Goal: Task Accomplishment & Management: Manage account settings

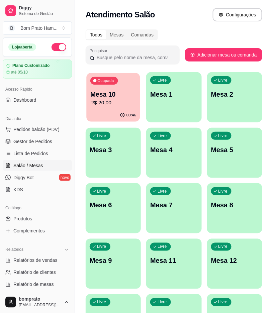
click at [102, 115] on div "00:46" at bounding box center [113, 115] width 54 height 13
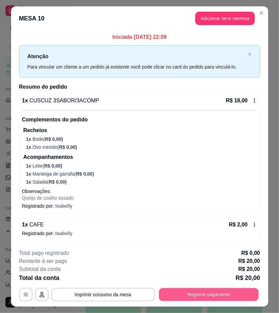
click at [246, 296] on button "Registrar pagamento" at bounding box center [209, 295] width 100 height 13
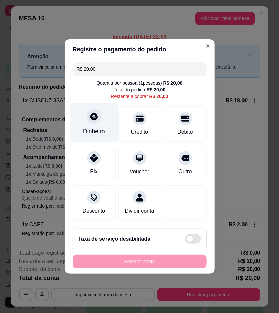
click at [102, 123] on div "Dinheiro" at bounding box center [93, 122] width 47 height 39
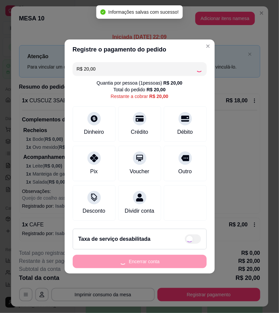
type input "R$ 0,00"
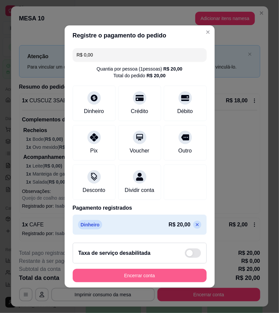
click at [184, 276] on button "Encerrar conta" at bounding box center [140, 275] width 134 height 13
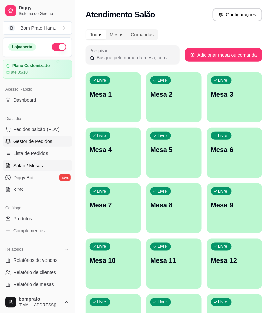
click at [41, 140] on span "Gestor de Pedidos" at bounding box center [32, 141] width 39 height 7
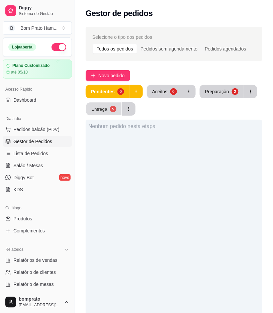
click at [105, 109] on div "Entrega" at bounding box center [99, 109] width 16 height 6
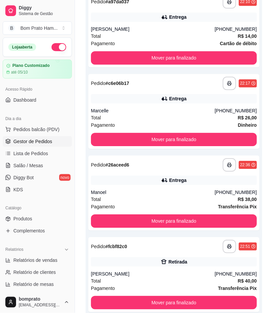
scroll to position [248, 0]
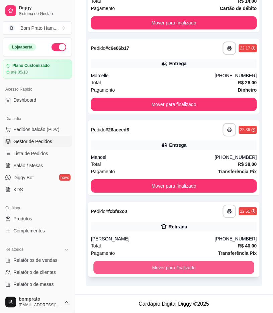
click at [179, 266] on button "Mover para finalizado" at bounding box center [173, 267] width 161 height 13
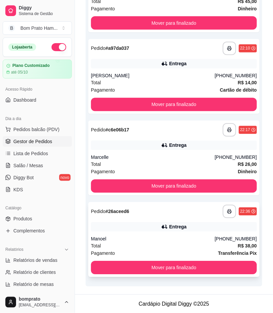
scroll to position [0, 0]
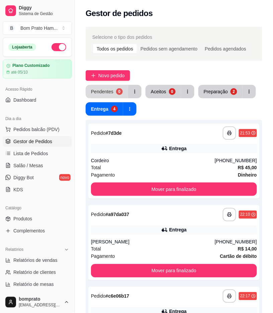
click at [117, 96] on button "Pendentes 0" at bounding box center [107, 91] width 43 height 13
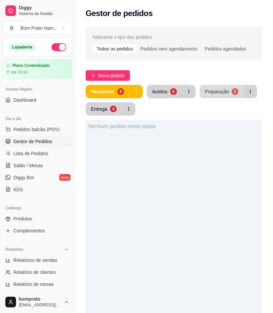
click at [218, 94] on div "Preparação" at bounding box center [217, 91] width 24 height 7
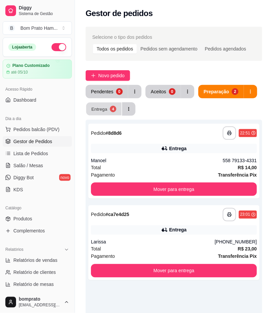
click at [102, 107] on div "Entrega" at bounding box center [99, 109] width 16 height 6
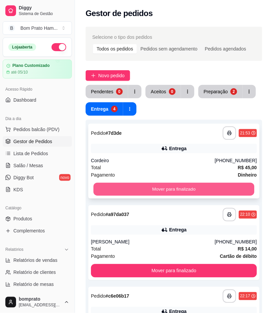
click at [172, 184] on button "Mover para finalizado" at bounding box center [173, 189] width 161 height 13
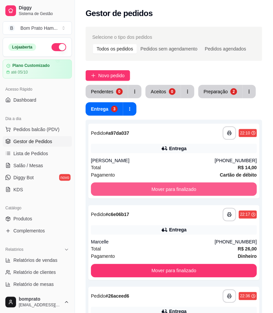
click at [172, 184] on button "Mover para finalizado" at bounding box center [174, 189] width 166 height 13
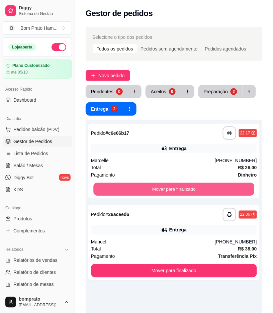
click at [172, 184] on button "Mover para finalizado" at bounding box center [173, 189] width 161 height 13
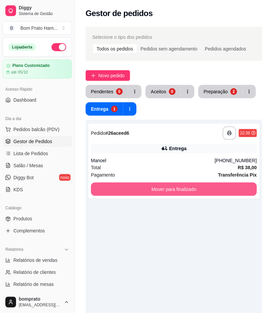
click at [172, 184] on button "Mover para finalizado" at bounding box center [174, 189] width 166 height 13
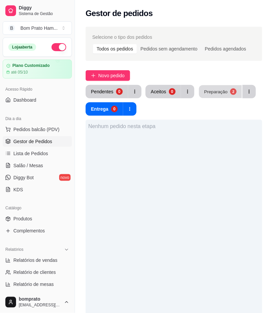
click at [216, 89] on div "Preparação" at bounding box center [215, 91] width 23 height 6
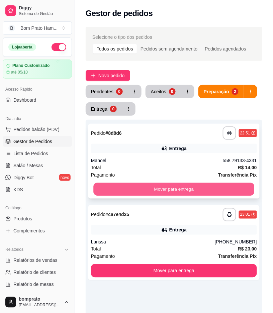
click at [201, 187] on button "Mover para entrega" at bounding box center [173, 189] width 161 height 13
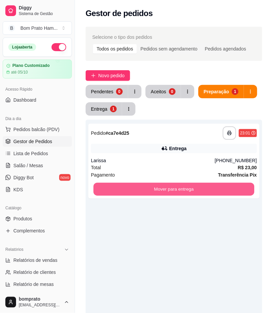
click at [201, 187] on button "Mover para entrega" at bounding box center [173, 189] width 161 height 13
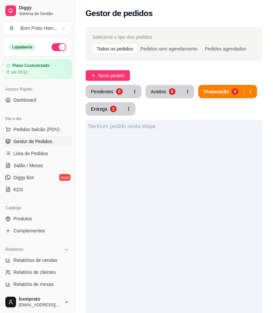
click at [111, 92] on div "Pendentes" at bounding box center [102, 91] width 22 height 7
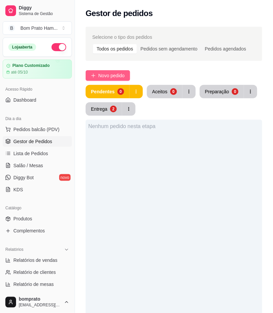
click at [126, 72] on button "Novo pedido" at bounding box center [108, 75] width 45 height 11
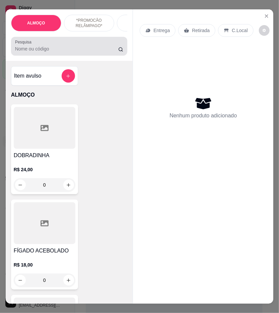
click at [65, 53] on div at bounding box center [69, 45] width 108 height 13
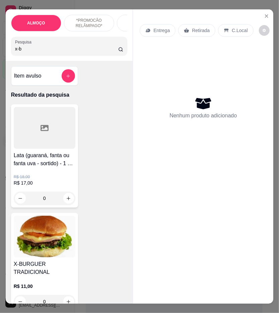
type input "x-b"
click at [57, 159] on h4 "Lata (guaraná, fanta ou fanta uva - sortido) - 1 X-BACON + LATA" at bounding box center [45, 160] width 62 height 16
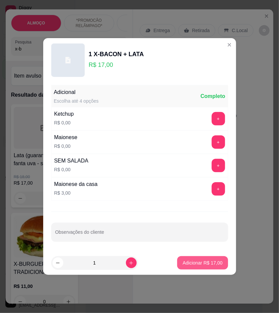
click at [212, 259] on button "Adicionar R$ 17,00" at bounding box center [202, 262] width 51 height 13
type input "1"
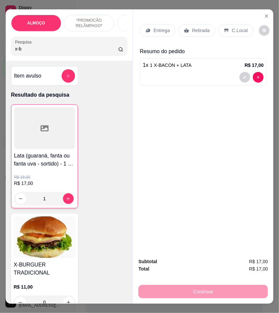
click at [160, 28] on p "Entrega" at bounding box center [161, 30] width 16 height 7
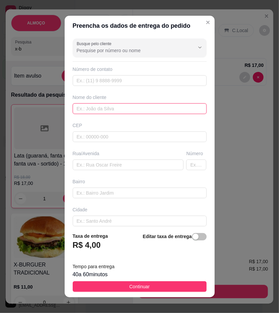
paste input "[PERSON_NAME]"
type input "[PERSON_NAME]"
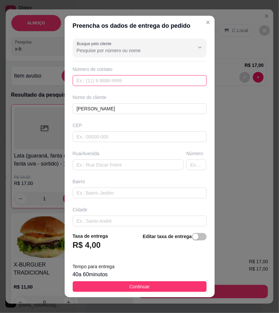
paste input "558 79919-0181"
type input "558 79919-0181"
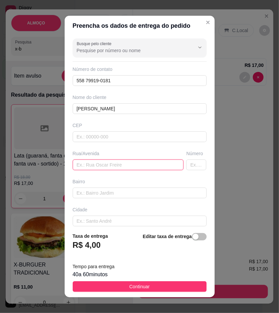
paste input "[STREET_ADDRESS]. Em cima de Deba Construção, quase ao lado do açougue. O motot…"
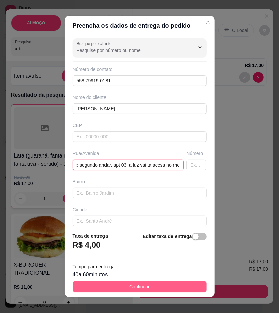
type input "[STREET_ADDRESS]. Em cima de Deba Construção, quase ao lado do açougue. O motot…"
click at [182, 286] on button "Continuar" at bounding box center [140, 286] width 134 height 11
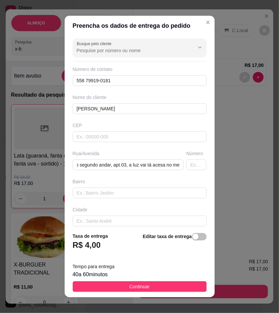
scroll to position [0, 0]
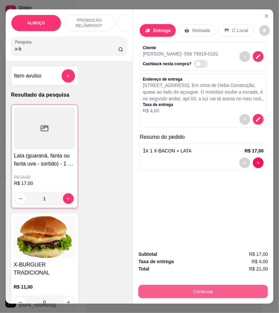
click at [210, 291] on button "Continuar" at bounding box center [203, 291] width 130 height 13
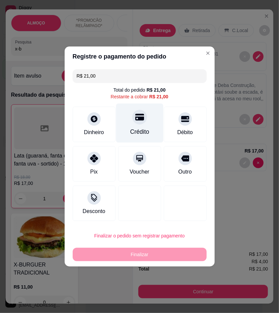
click at [155, 126] on div "Crédito" at bounding box center [139, 123] width 47 height 39
type input "R$ 0,00"
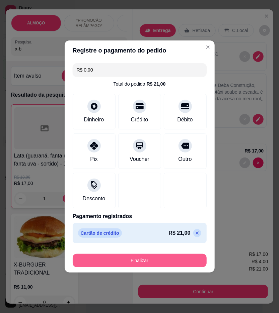
click at [172, 261] on button "Finalizar" at bounding box center [140, 260] width 134 height 13
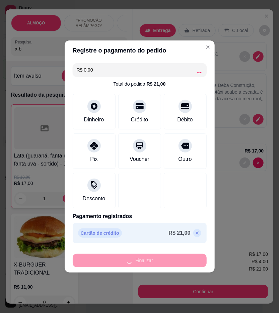
type input "0"
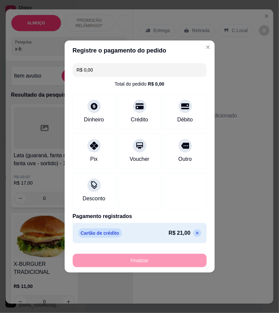
type input "-R$ 21,00"
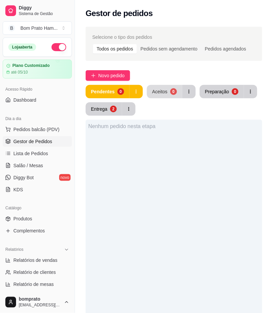
click at [156, 88] on div "Aceitos" at bounding box center [159, 91] width 15 height 7
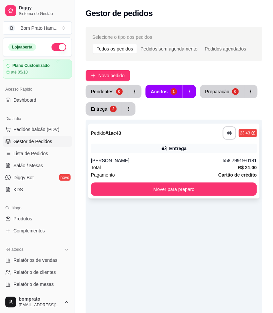
click at [171, 151] on div "Entrega" at bounding box center [177, 148] width 17 height 7
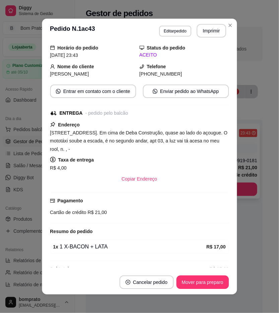
scroll to position [37, 0]
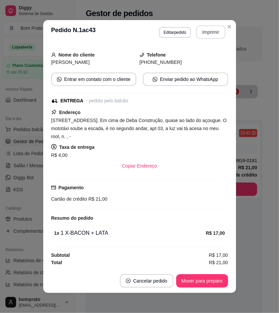
click at [212, 35] on button "Imprimir" at bounding box center [210, 31] width 29 height 13
click at [204, 285] on button "Mover para preparo" at bounding box center [202, 281] width 50 height 13
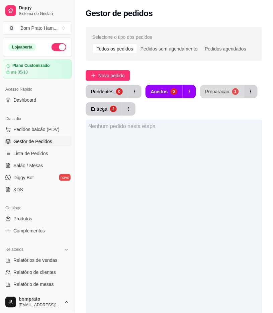
click at [222, 89] on div "Preparação" at bounding box center [218, 91] width 24 height 7
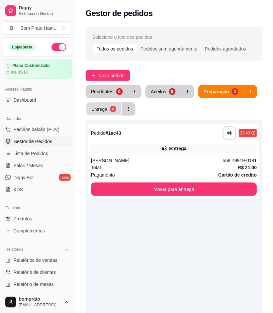
click at [104, 108] on div "Entrega" at bounding box center [99, 109] width 16 height 6
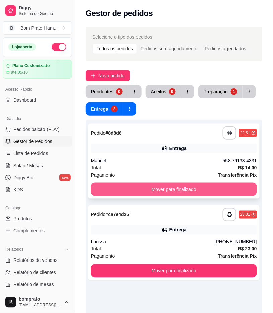
click at [171, 191] on button "Mover para finalizado" at bounding box center [174, 189] width 166 height 13
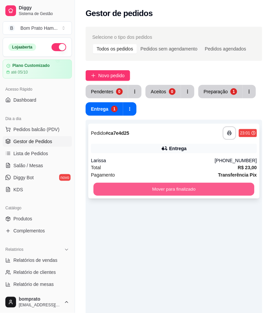
click at [186, 190] on button "Mover para finalizado" at bounding box center [173, 189] width 161 height 13
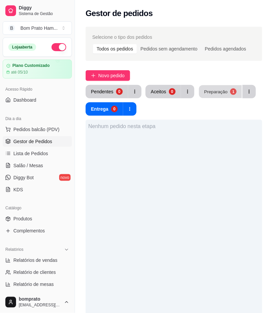
click at [210, 95] on button "Preparação 1" at bounding box center [220, 91] width 43 height 13
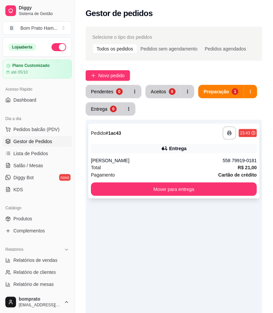
click at [151, 145] on div "Entrega" at bounding box center [174, 148] width 166 height 9
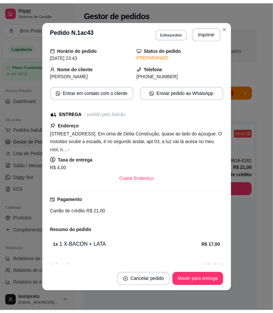
scroll to position [37, 0]
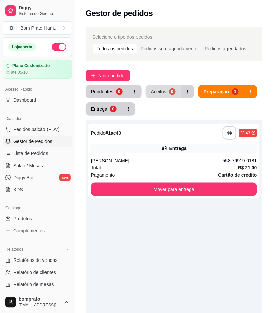
click at [158, 91] on div "Aceitos" at bounding box center [158, 91] width 15 height 7
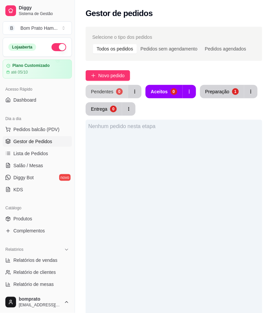
click at [114, 95] on button "Pendentes 0" at bounding box center [107, 91] width 43 height 13
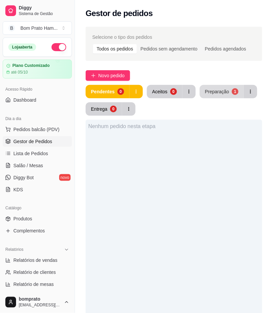
click at [215, 94] on div "Preparação" at bounding box center [217, 91] width 24 height 7
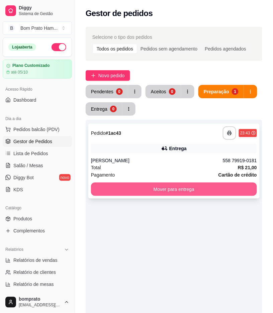
click at [173, 188] on button "Mover para entrega" at bounding box center [174, 189] width 166 height 13
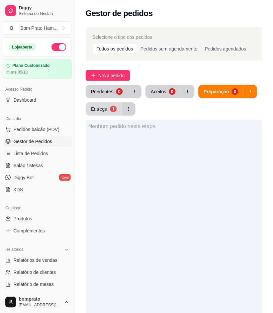
click at [106, 108] on button "Entrega 1" at bounding box center [104, 108] width 36 height 13
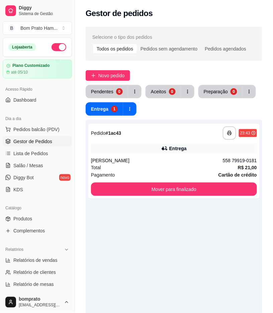
click at [53, 46] on button "button" at bounding box center [59, 47] width 15 height 8
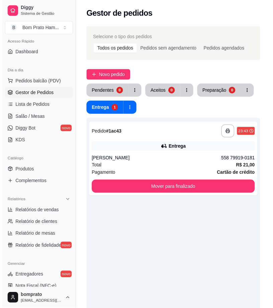
scroll to position [149, 0]
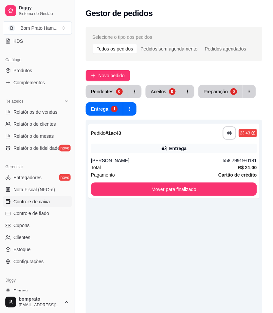
click at [52, 203] on link "Controle de caixa" at bounding box center [37, 201] width 69 height 11
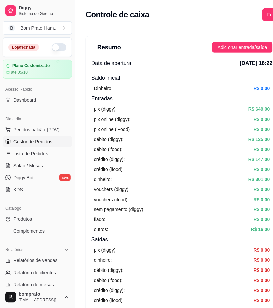
click at [52, 146] on link "Gestor de Pedidos" at bounding box center [37, 141] width 69 height 11
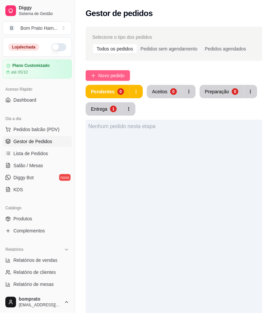
click at [98, 74] on span "Novo pedido" at bounding box center [111, 75] width 26 height 7
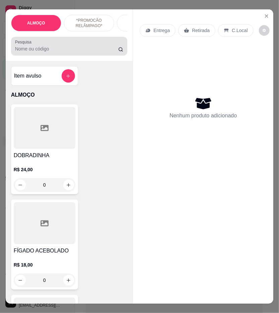
click at [42, 52] on input "Pesquisa" at bounding box center [66, 49] width 103 height 7
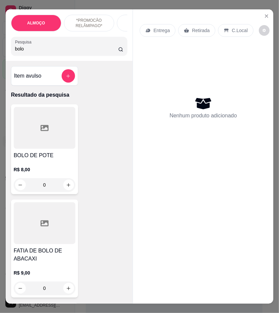
type input "bolo"
click at [67, 149] on div at bounding box center [45, 128] width 62 height 42
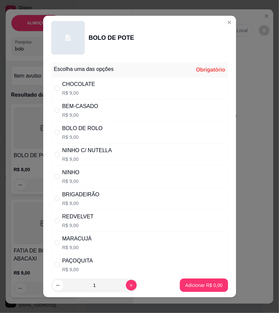
click at [112, 151] on div "NINHO C/ NUTELLA R$ 9,00" at bounding box center [139, 155] width 177 height 22
radio input "true"
click at [192, 283] on p "Adicionar R$ 9,00" at bounding box center [204, 285] width 36 height 6
type input "1"
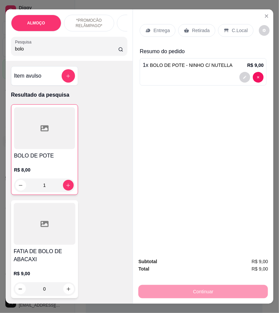
click at [150, 31] on div "Entrega" at bounding box center [158, 30] width 36 height 13
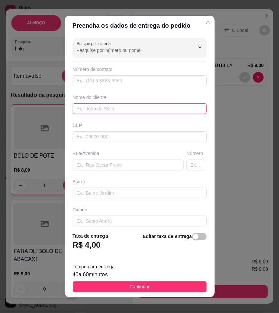
paste input "Isabela"
type input "Isabela"
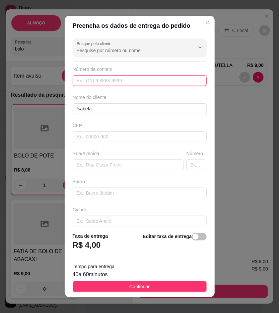
click at [187, 84] on input "text" at bounding box center [140, 80] width 134 height 11
paste input "558 78824-8541"
type input "558 78824-8541"
drag, startPoint x: 193, startPoint y: 283, endPoint x: 123, endPoint y: 166, distance: 136.0
click at [193, 283] on button "Continuar" at bounding box center [140, 286] width 134 height 11
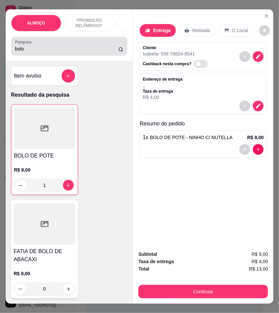
click at [36, 52] on input "bolo" at bounding box center [66, 49] width 103 height 7
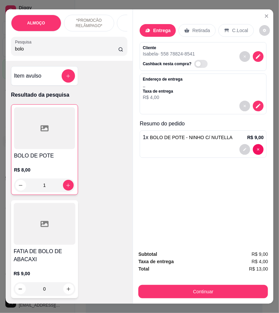
click at [36, 52] on input "bolo" at bounding box center [66, 49] width 103 height 7
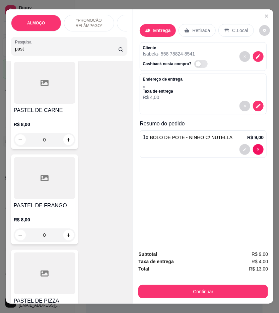
scroll to position [260, 0]
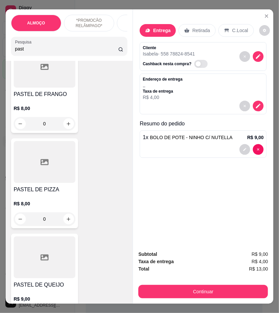
type input "past"
click at [65, 222] on div "0" at bounding box center [45, 219] width 62 height 13
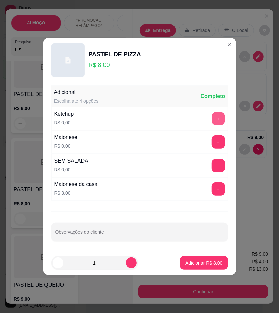
click at [212, 118] on button "+" at bounding box center [218, 118] width 13 height 13
click at [213, 149] on div "Maionese R$ 0,00 +" at bounding box center [139, 142] width 177 height 23
click at [212, 142] on button "+" at bounding box center [218, 142] width 13 height 13
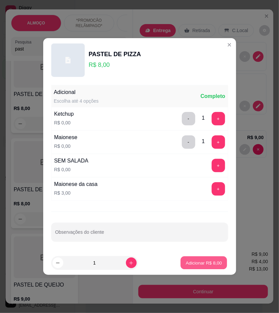
click at [212, 262] on p "Adicionar R$ 8,00" at bounding box center [204, 263] width 36 height 6
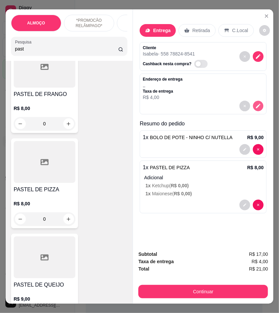
click at [255, 103] on icon "decrease-product-quantity" at bounding box center [258, 106] width 6 height 6
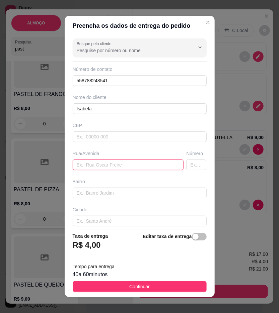
paste input "Rua maestro [PERSON_NAME],alto da Conceição,do lado da 106"
type input "Rua maestro [PERSON_NAME],alto da Conceição,do lado da 106"
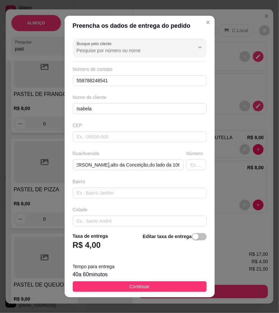
scroll to position [0, 0]
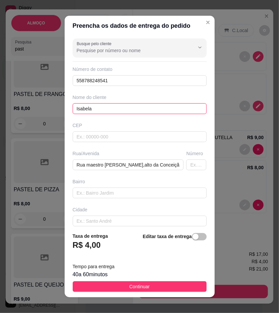
click at [96, 107] on input "Isabela" at bounding box center [140, 108] width 134 height 11
paste input "[PERSON_NAME]"
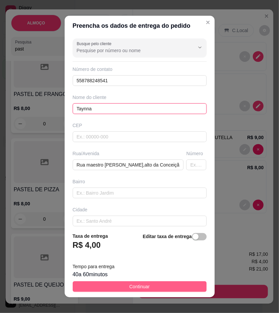
type input "Taynna"
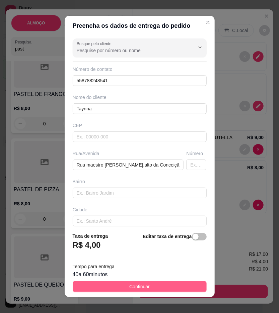
click at [188, 286] on button "Continuar" at bounding box center [140, 286] width 134 height 11
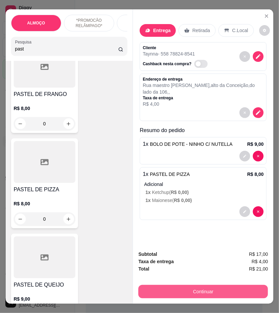
click at [238, 290] on button "Continuar" at bounding box center [203, 291] width 130 height 13
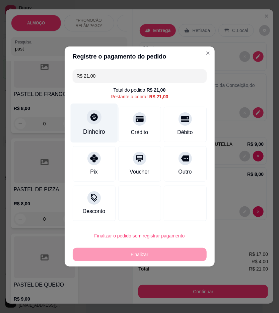
click at [107, 126] on div "Dinheiro" at bounding box center [93, 123] width 47 height 39
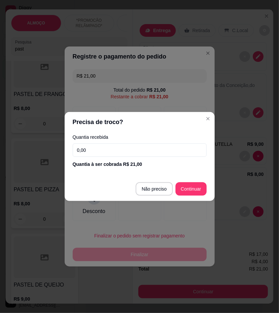
click at [168, 149] on input "0,00" at bounding box center [140, 150] width 134 height 13
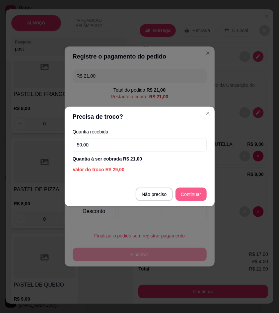
type input "50,00"
type input "R$ 0,00"
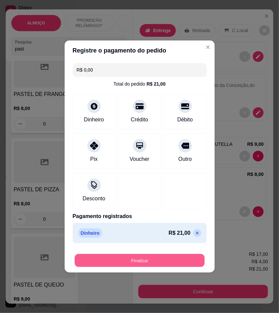
click at [148, 263] on button "Finalizar" at bounding box center [140, 260] width 130 height 13
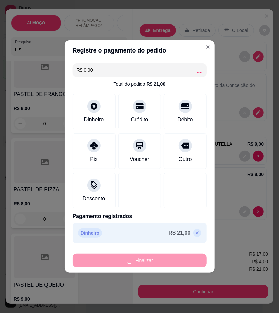
type input "0"
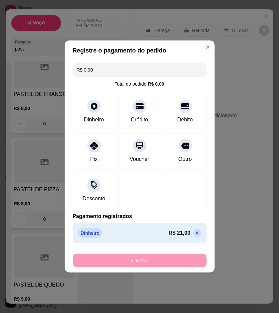
type input "-R$ 21,00"
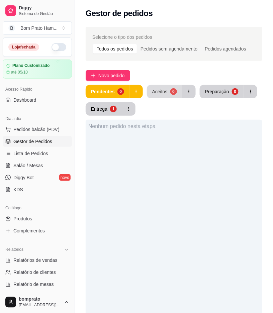
click at [163, 92] on div "Aceitos" at bounding box center [159, 91] width 15 height 7
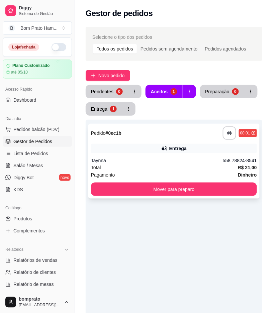
click at [192, 158] on div "Taynna" at bounding box center [157, 160] width 132 height 7
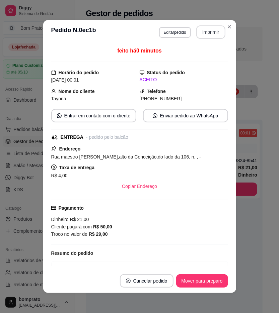
click at [209, 34] on button "Imprimir" at bounding box center [210, 31] width 29 height 13
drag, startPoint x: 207, startPoint y: 271, endPoint x: 209, endPoint y: 279, distance: 8.0
click at [208, 276] on footer "Cancelar pedido Mover para preparo" at bounding box center [139, 281] width 193 height 24
click at [210, 281] on button "Mover para preparo" at bounding box center [202, 280] width 52 height 13
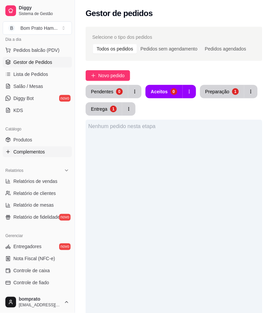
scroll to position [111, 0]
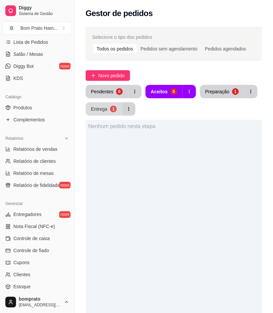
click at [93, 108] on div "Entrega" at bounding box center [99, 109] width 16 height 7
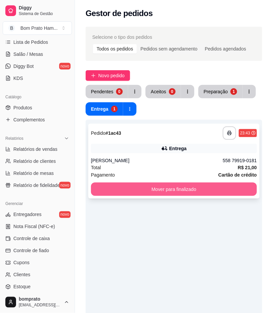
click at [192, 184] on button "Mover para finalizado" at bounding box center [174, 189] width 166 height 13
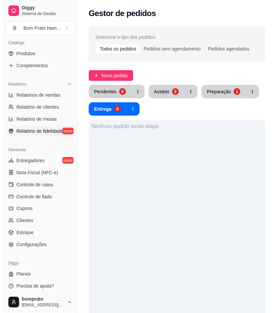
scroll to position [168, 0]
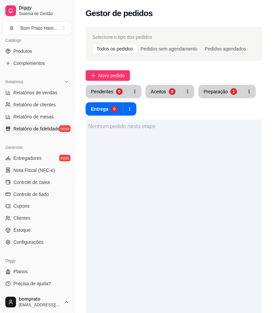
click at [53, 182] on link "Controle de caixa" at bounding box center [37, 182] width 69 height 11
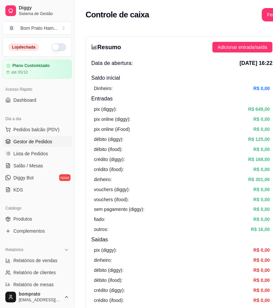
click at [46, 138] on link "Gestor de Pedidos" at bounding box center [37, 141] width 69 height 11
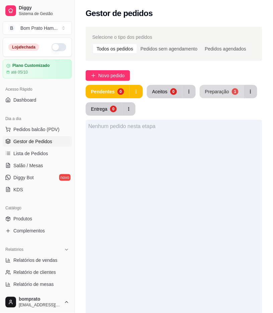
click at [209, 97] on button "Preparação 1" at bounding box center [222, 91] width 44 height 13
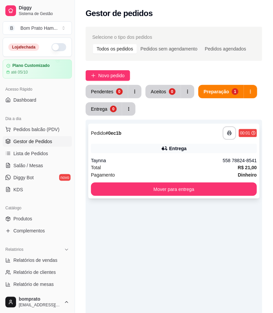
click at [180, 144] on div "Entrega" at bounding box center [174, 148] width 166 height 9
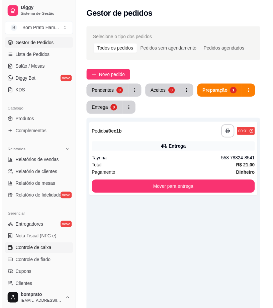
scroll to position [111, 0]
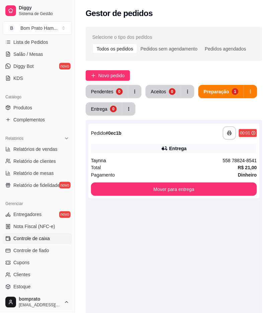
click at [44, 238] on span "Controle de caixa" at bounding box center [31, 239] width 36 height 7
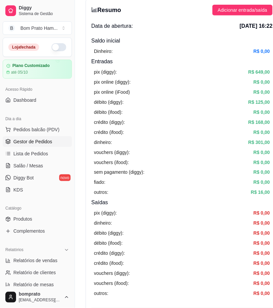
click at [48, 138] on span "Gestor de Pedidos" at bounding box center [32, 141] width 39 height 7
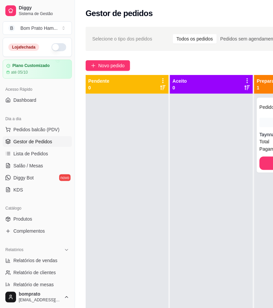
click at [212, 190] on div at bounding box center [211, 248] width 83 height 308
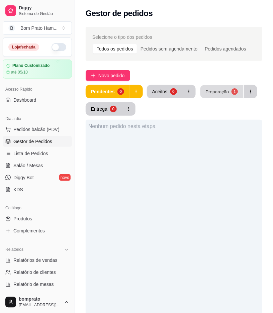
click at [212, 89] on div "Preparação" at bounding box center [217, 91] width 23 height 6
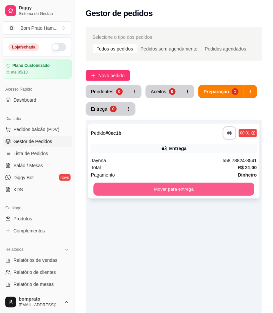
click at [184, 191] on button "Mover para entrega" at bounding box center [173, 189] width 161 height 13
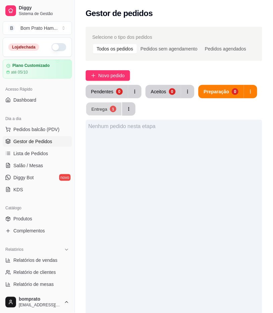
click at [102, 108] on div "Entrega" at bounding box center [99, 109] width 16 height 6
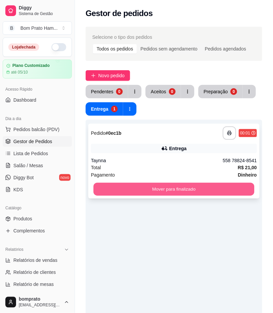
click at [169, 190] on button "Mover para finalizado" at bounding box center [173, 189] width 161 height 13
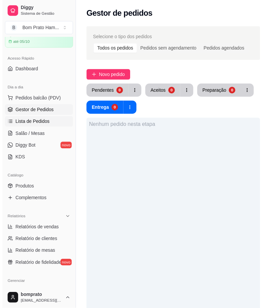
scroll to position [149, 0]
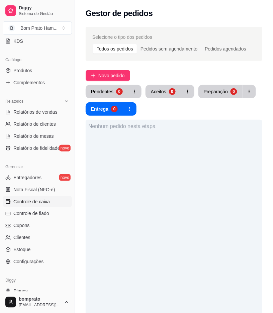
click at [56, 203] on link "Controle de caixa" at bounding box center [37, 201] width 69 height 11
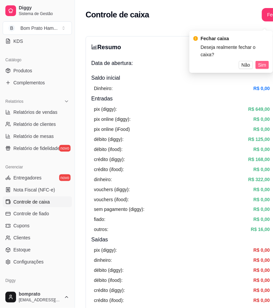
click at [263, 61] on span "Sim" at bounding box center [262, 64] width 8 height 7
